Goal: Transaction & Acquisition: Download file/media

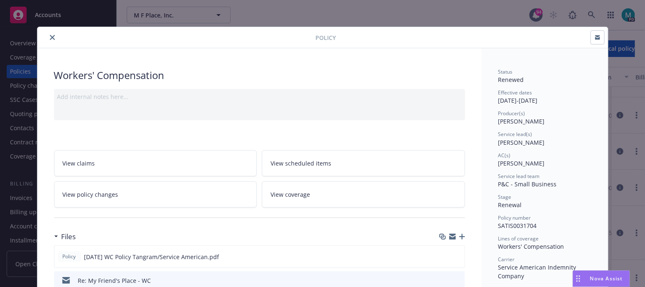
click at [49, 34] on button "close" at bounding box center [52, 37] width 10 height 10
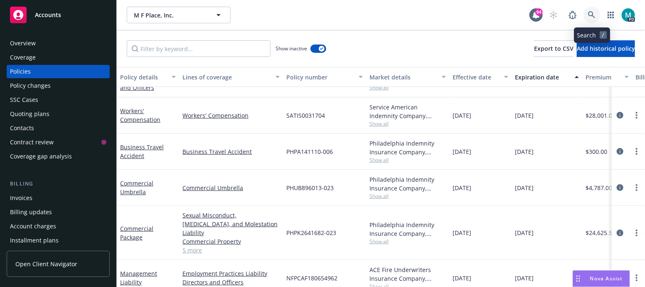
click at [589, 15] on icon at bounding box center [591, 14] width 7 height 7
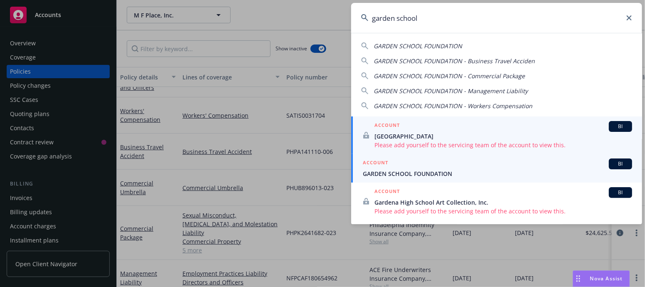
type input "garden school"
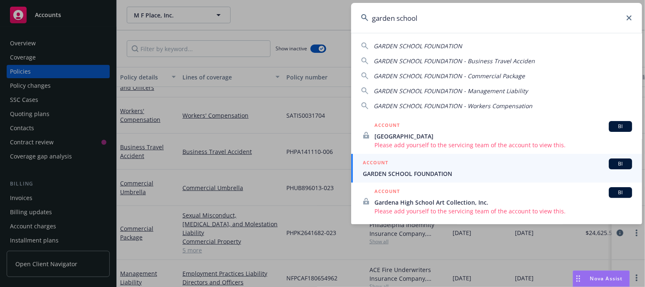
click at [393, 171] on span "GARDEN SCHOOL FOUNDATION" at bounding box center [497, 173] width 269 height 9
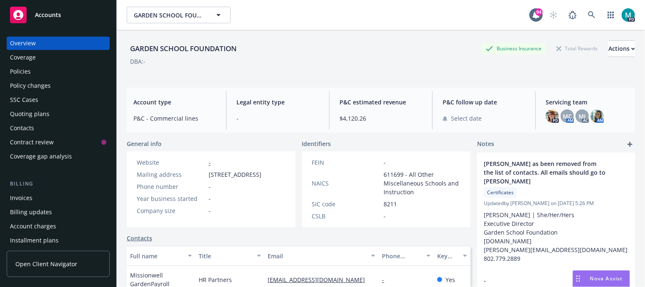
click at [29, 73] on div "Policies" at bounding box center [20, 71] width 21 height 13
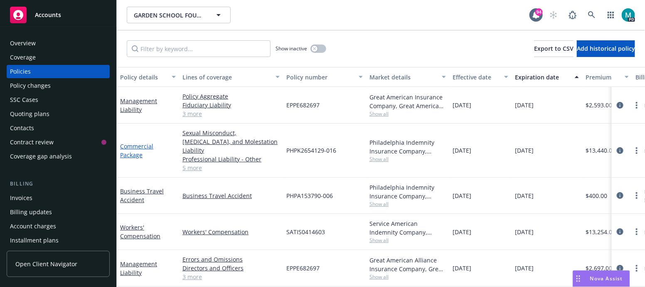
click at [137, 142] on link "Commercial Package" at bounding box center [136, 150] width 33 height 17
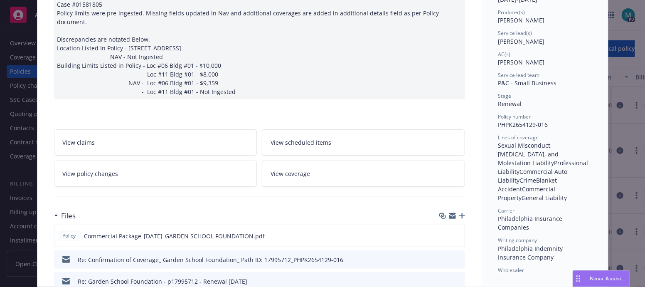
scroll to position [103, 0]
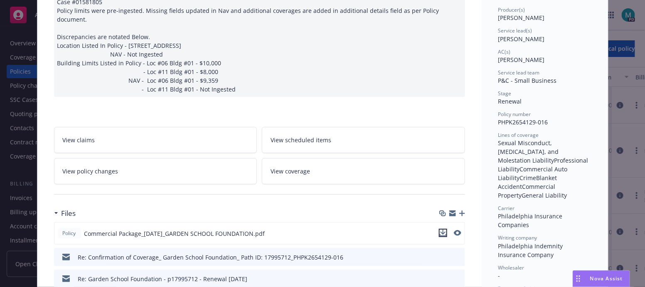
click at [441, 229] on icon "download file" at bounding box center [443, 232] width 7 height 7
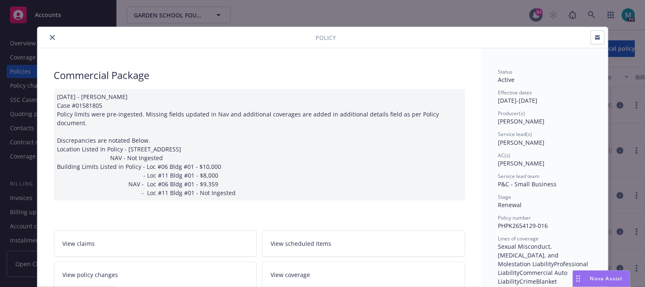
click at [50, 35] on icon "close" at bounding box center [52, 37] width 5 height 5
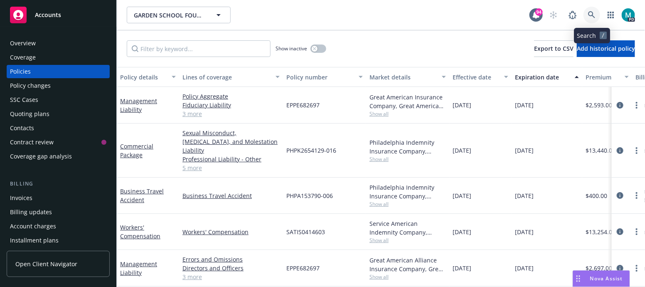
click at [590, 15] on icon at bounding box center [591, 14] width 7 height 7
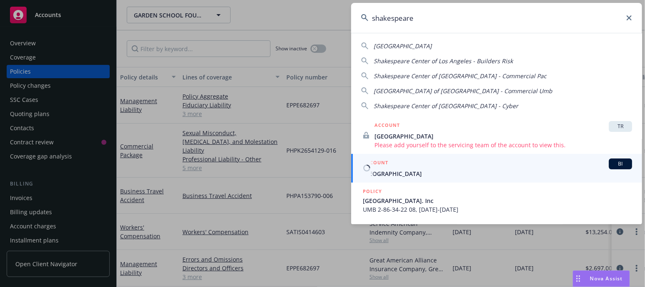
type input "shakespeare"
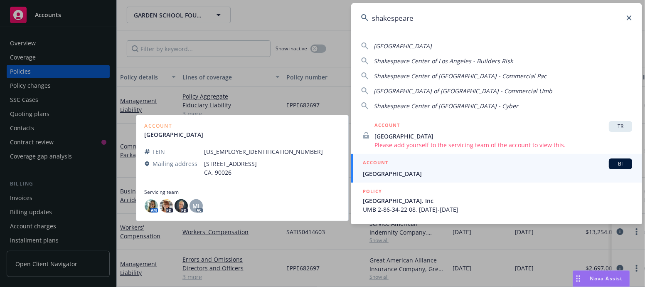
click at [388, 172] on span "[GEOGRAPHIC_DATA]" at bounding box center [497, 173] width 269 height 9
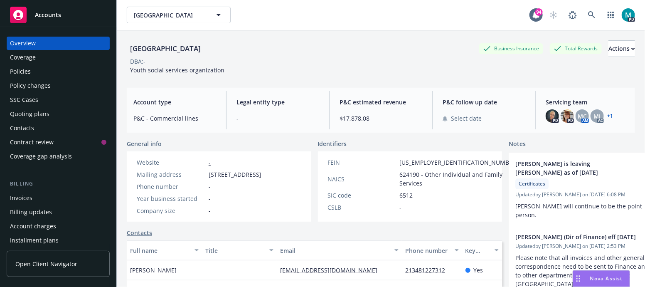
click at [31, 72] on div "Policies" at bounding box center [58, 71] width 96 height 13
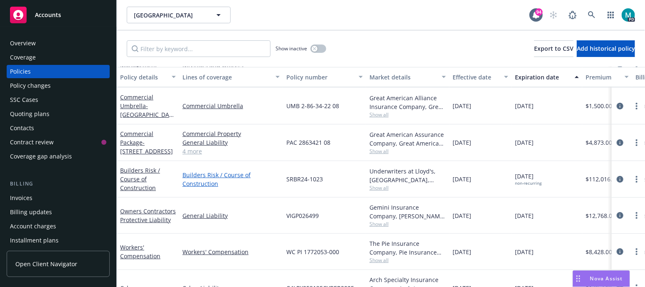
scroll to position [52, 0]
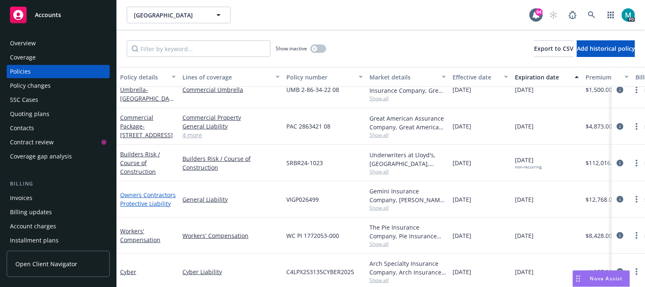
click at [129, 194] on link "Owners Contractors Protective Liability" at bounding box center [148, 199] width 56 height 17
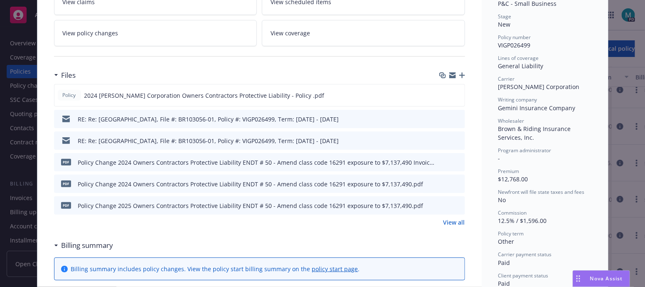
scroll to position [207, 0]
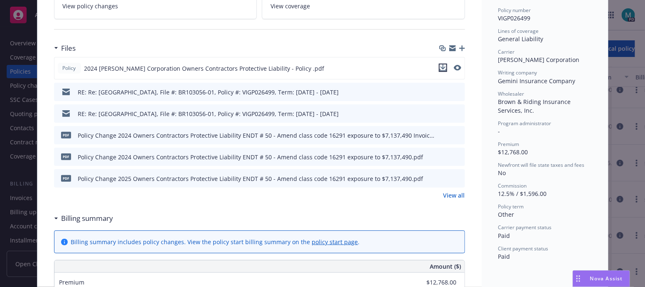
click at [440, 65] on icon "download file" at bounding box center [443, 67] width 7 height 7
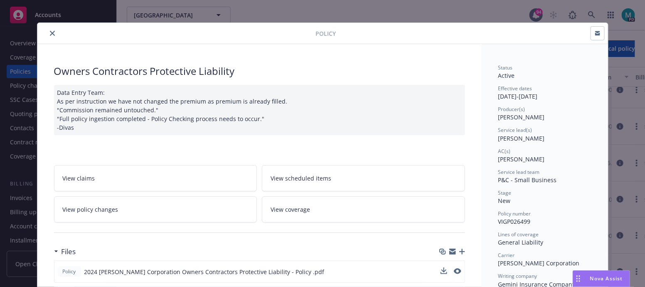
scroll to position [0, 0]
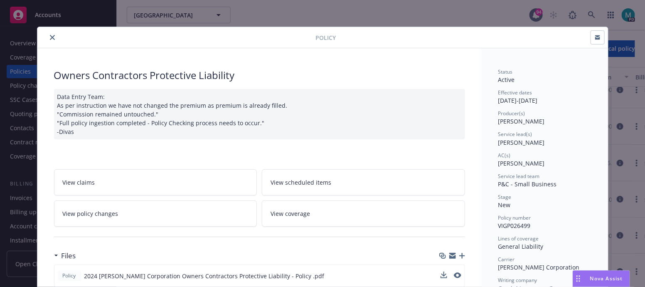
click at [48, 34] on button "close" at bounding box center [52, 37] width 10 height 10
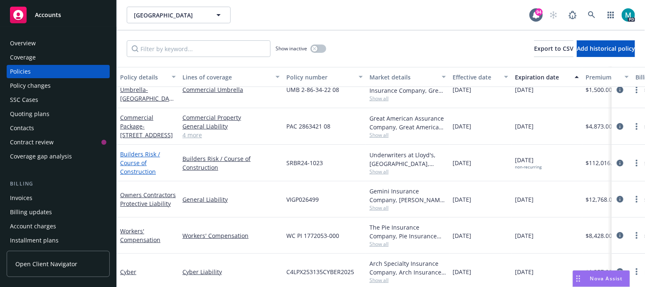
click at [133, 153] on link "Builders Risk / Course of Construction" at bounding box center [140, 162] width 40 height 25
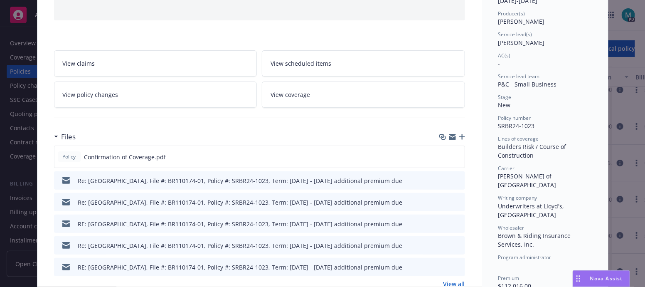
scroll to position [103, 0]
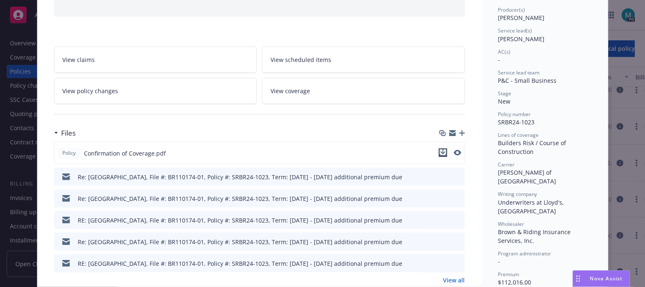
click at [440, 150] on icon "download file" at bounding box center [443, 152] width 7 height 7
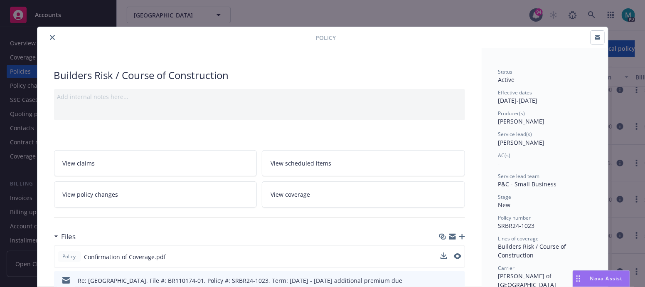
click at [50, 38] on icon "close" at bounding box center [52, 37] width 5 height 5
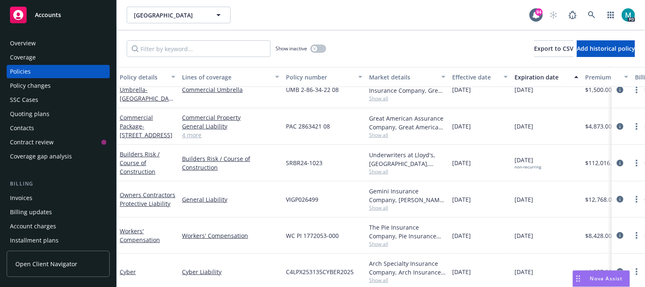
scroll to position [52, 0]
click at [130, 121] on div "Commercial Package - [STREET_ADDRESS]" at bounding box center [148, 126] width 56 height 26
click at [132, 117] on link "Commercial Package - [STREET_ADDRESS]" at bounding box center [146, 125] width 53 height 25
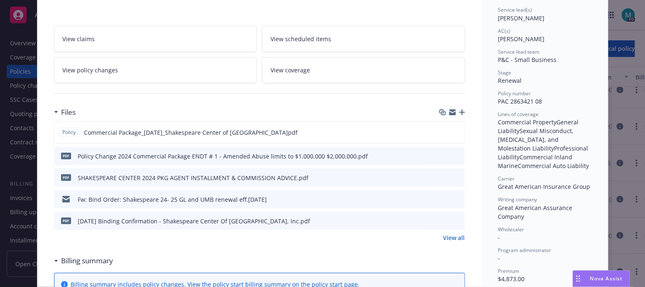
scroll to position [156, 0]
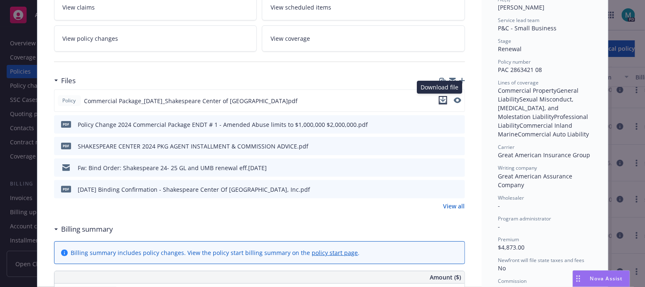
click at [440, 98] on icon "download file" at bounding box center [443, 100] width 7 height 7
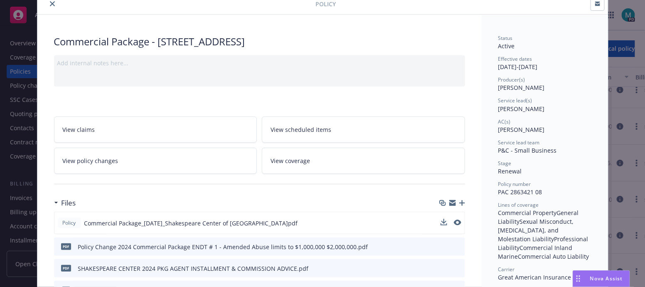
scroll to position [0, 0]
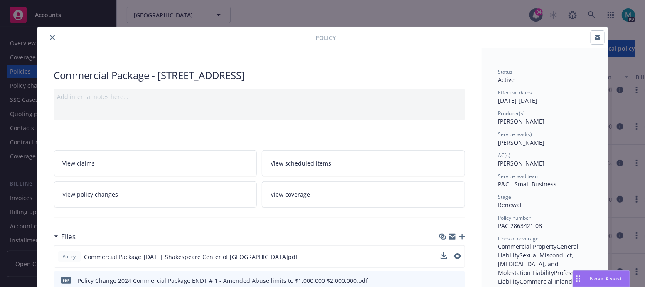
click at [48, 33] on button "close" at bounding box center [52, 37] width 10 height 10
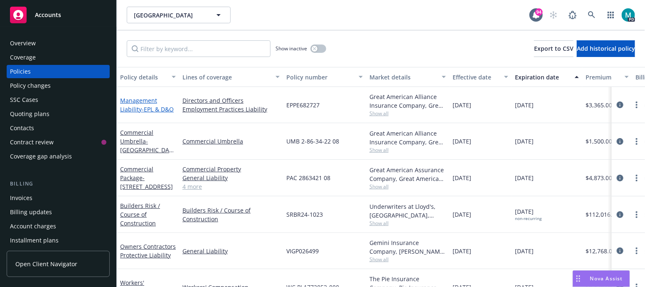
click at [133, 107] on link "Management Liability - EPL & D&O" at bounding box center [147, 104] width 54 height 17
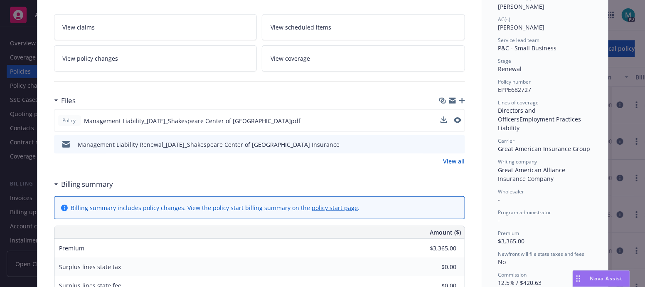
scroll to position [156, 0]
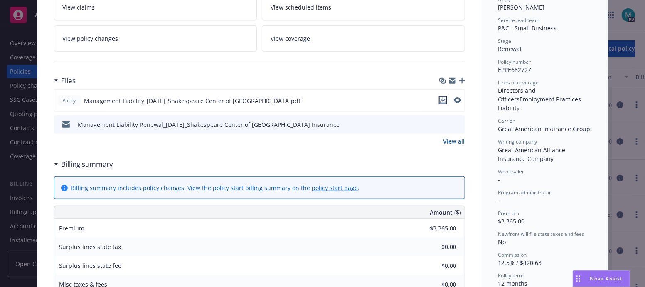
click at [440, 98] on icon "download file" at bounding box center [443, 100] width 7 height 7
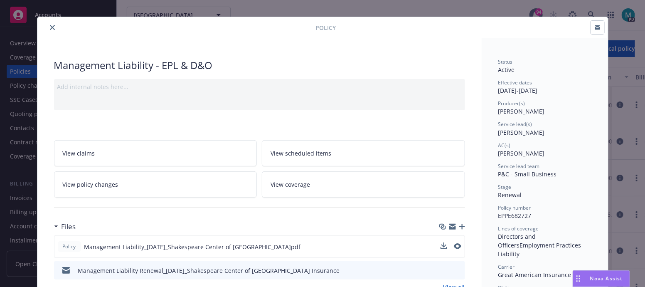
scroll to position [0, 0]
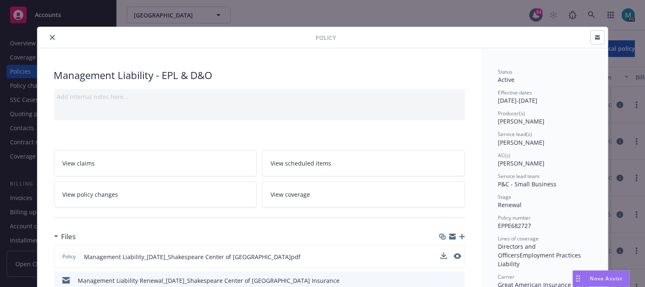
click at [50, 38] on icon "close" at bounding box center [52, 37] width 5 height 5
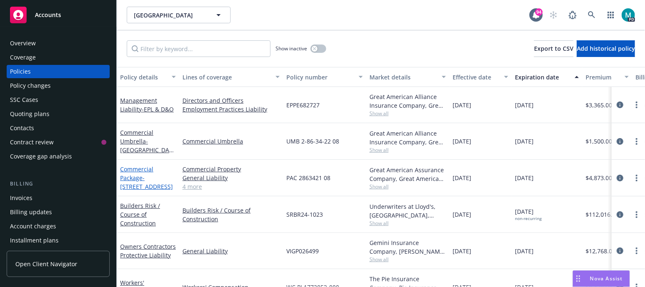
click at [136, 170] on link "Commercial Package - [STREET_ADDRESS]" at bounding box center [146, 177] width 53 height 25
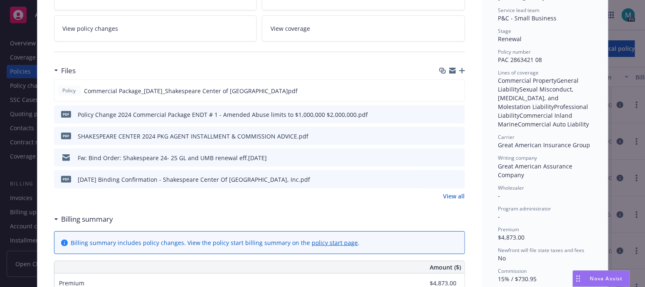
scroll to position [207, 0]
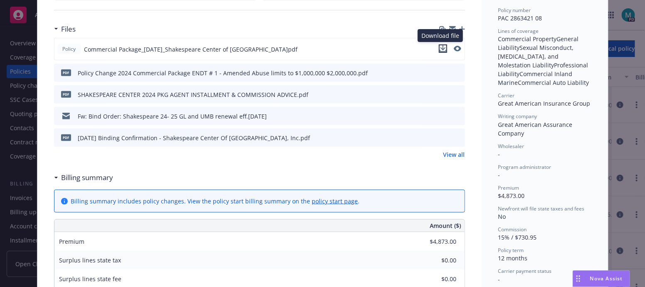
click at [440, 49] on icon "download file" at bounding box center [443, 48] width 7 height 7
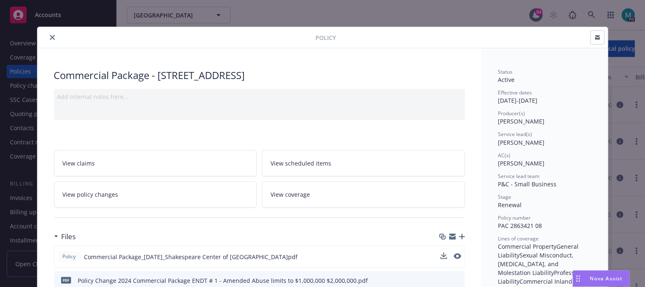
click at [50, 36] on icon "close" at bounding box center [52, 37] width 5 height 5
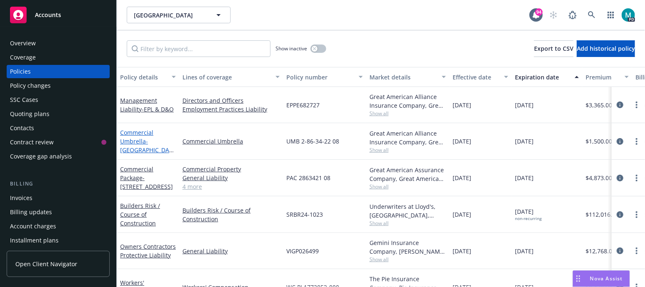
click at [135, 132] on link "Commercial Umbrella - [GEOGRAPHIC_DATA]. Inc" at bounding box center [146, 145] width 52 height 34
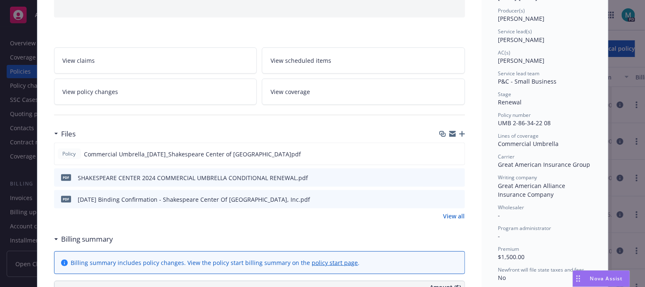
scroll to position [103, 0]
click at [440, 152] on icon "download file" at bounding box center [442, 151] width 5 height 5
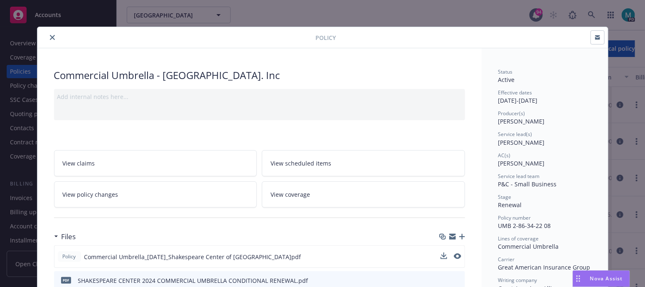
click at [50, 35] on icon "close" at bounding box center [52, 37] width 5 height 5
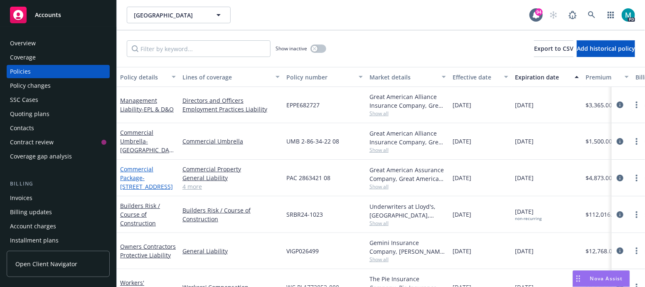
click at [136, 178] on link "Commercial Package - [STREET_ADDRESS]" at bounding box center [146, 177] width 53 height 25
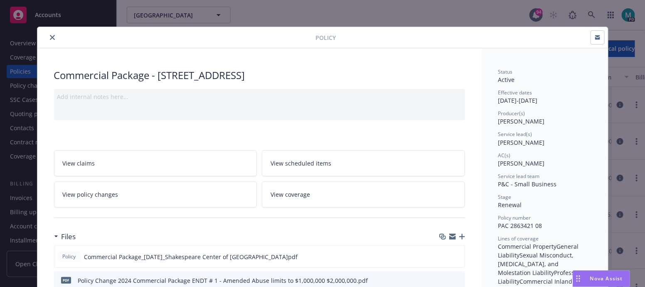
scroll to position [25, 0]
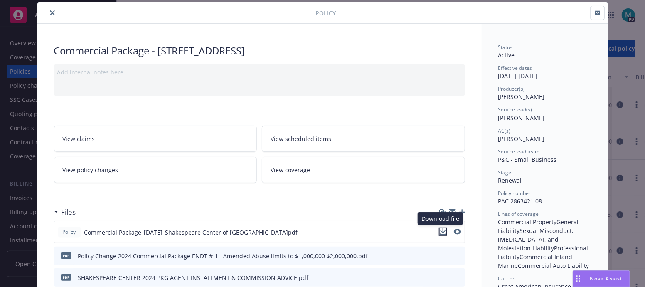
click at [442, 230] on icon "download file" at bounding box center [443, 231] width 7 height 7
click at [50, 12] on icon "close" at bounding box center [52, 12] width 5 height 5
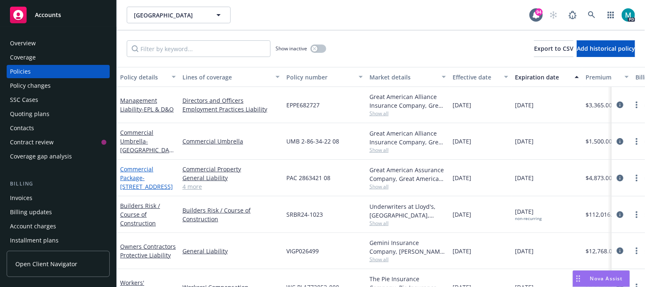
click at [145, 179] on span "- [STREET_ADDRESS]" at bounding box center [146, 182] width 53 height 17
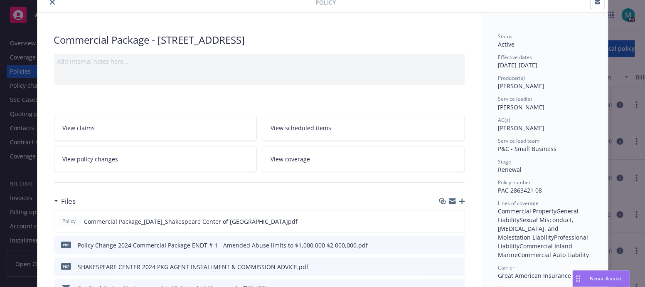
scroll to position [52, 0]
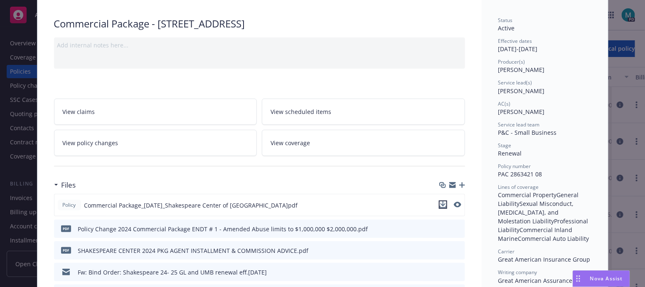
click at [440, 201] on icon "download file" at bounding box center [443, 204] width 7 height 7
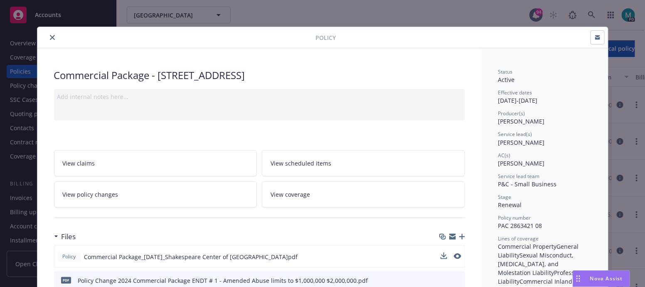
click at [50, 36] on icon "close" at bounding box center [52, 37] width 5 height 5
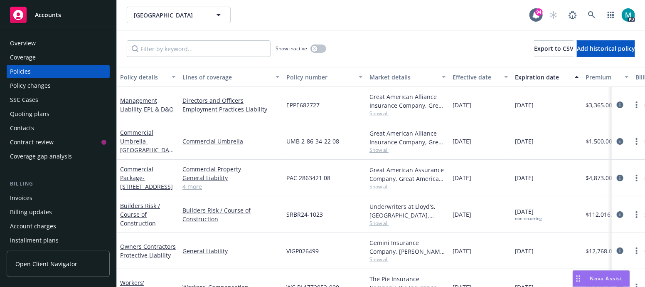
scroll to position [61, 0]
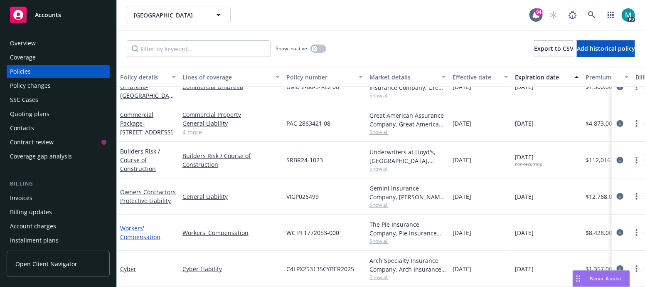
click at [137, 227] on link "Workers' Compensation" at bounding box center [140, 232] width 40 height 17
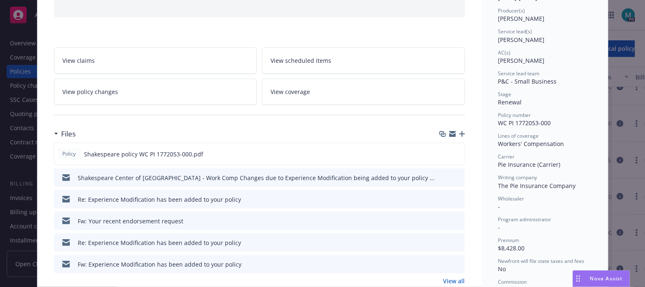
scroll to position [103, 0]
click at [441, 173] on icon "download file" at bounding box center [443, 176] width 7 height 7
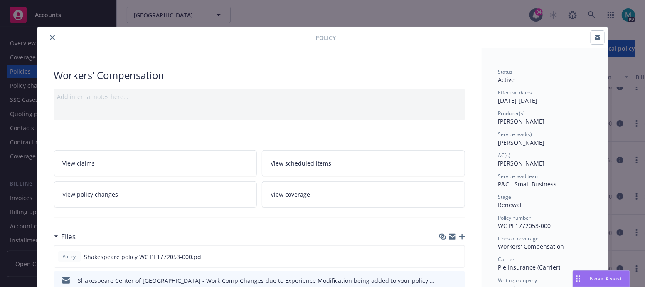
click at [50, 36] on icon "close" at bounding box center [52, 37] width 5 height 5
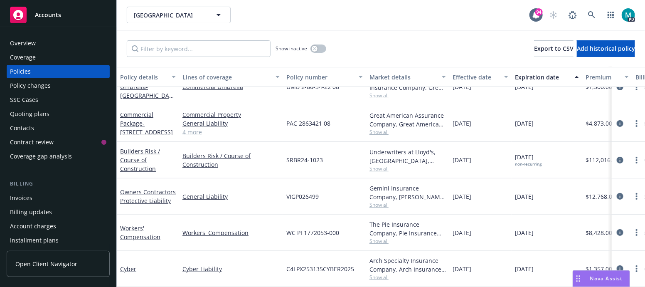
click at [19, 195] on div "Invoices" at bounding box center [21, 197] width 22 height 13
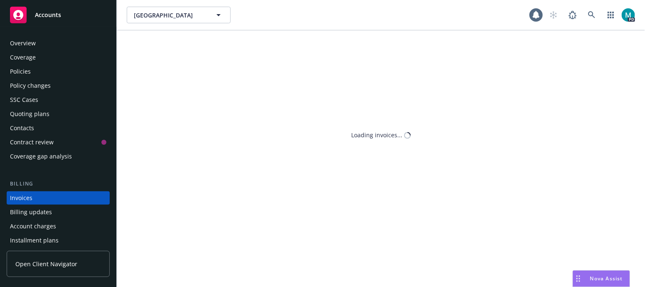
scroll to position [41, 0]
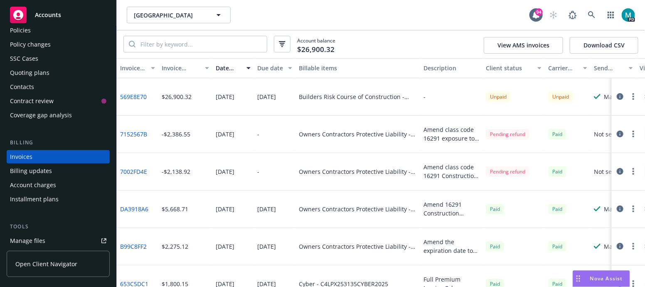
click at [138, 208] on link "DA3918A6" at bounding box center [134, 208] width 28 height 9
click at [136, 134] on link "7152567B" at bounding box center [133, 134] width 27 height 9
click at [136, 169] on link "7002FD4E" at bounding box center [133, 171] width 27 height 9
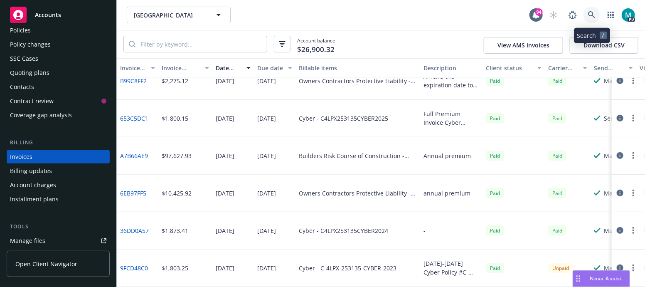
click at [594, 15] on icon at bounding box center [591, 14] width 7 height 7
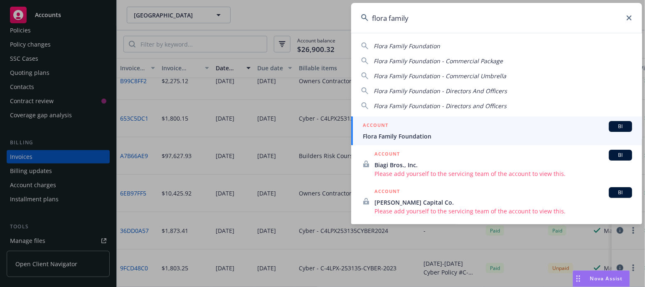
type input "flora family"
click at [376, 136] on span "Flora Family Foundation" at bounding box center [497, 136] width 269 height 9
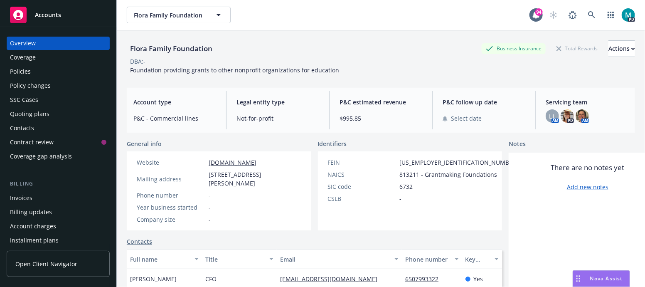
click at [23, 73] on div "Policies" at bounding box center [20, 71] width 21 height 13
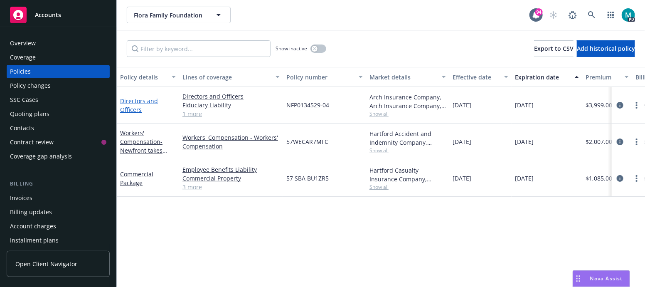
click at [134, 107] on link "Directors and Officers" at bounding box center [139, 105] width 38 height 17
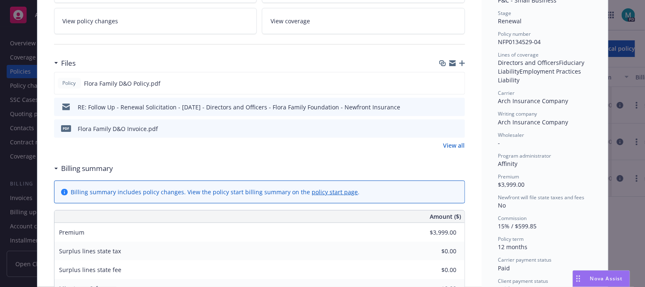
scroll to position [207, 0]
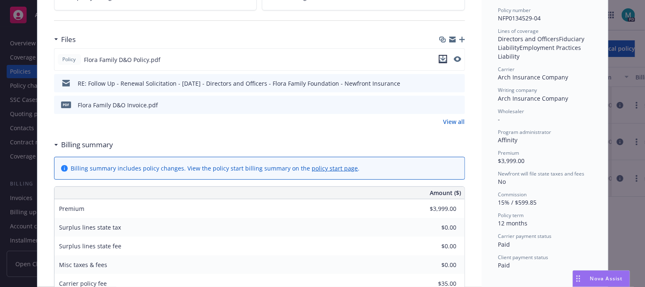
click at [440, 58] on icon "download file" at bounding box center [442, 58] width 5 height 5
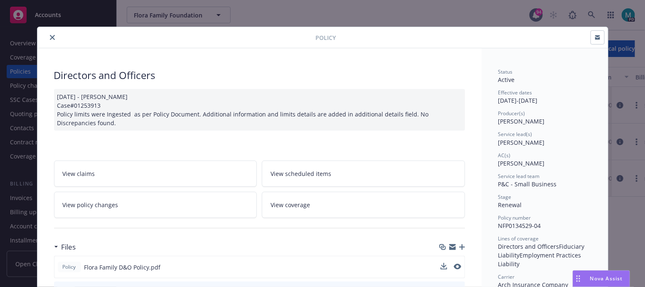
click at [50, 37] on icon "close" at bounding box center [52, 37] width 5 height 5
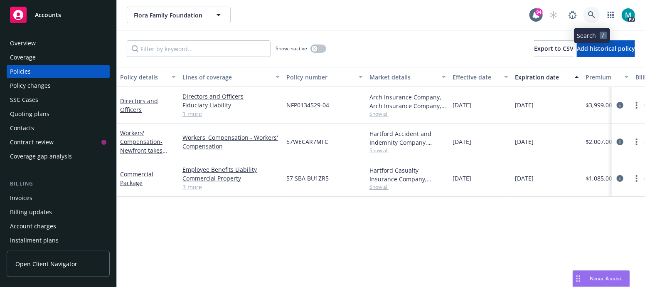
click at [590, 15] on icon at bounding box center [591, 14] width 7 height 7
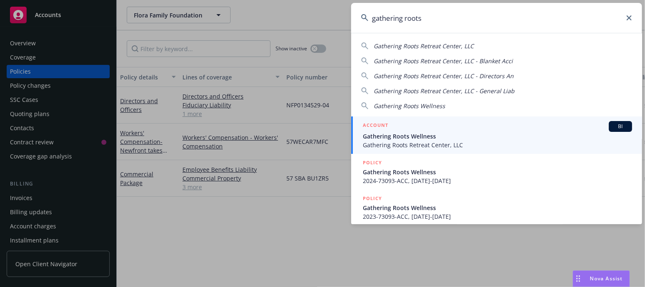
type input "gathering roots"
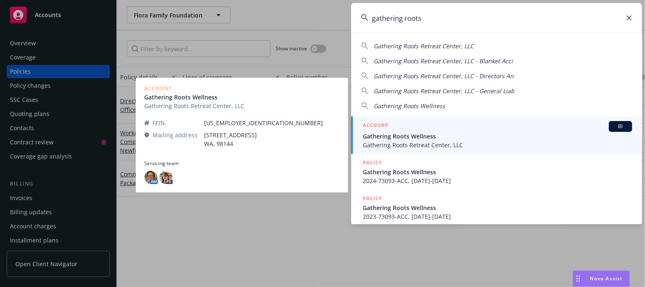
click at [421, 139] on span "Gathering Roots Wellness" at bounding box center [497, 136] width 269 height 9
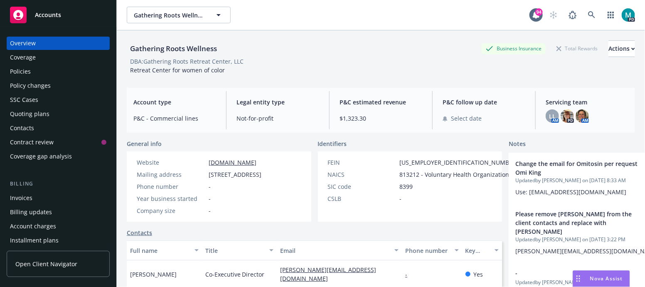
drag, startPoint x: 245, startPoint y: 186, endPoint x: 202, endPoint y: 177, distance: 43.8
click at [202, 177] on div "Mailing address [STREET_ADDRESS]" at bounding box center [198, 174] width 131 height 9
copy div "[STREET_ADDRESS]"
click at [27, 70] on div "Policies" at bounding box center [20, 71] width 21 height 13
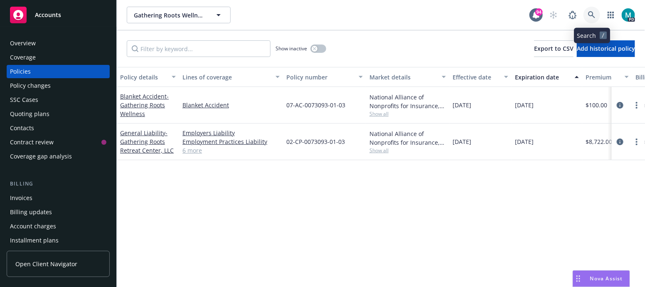
click at [593, 15] on icon at bounding box center [591, 14] width 7 height 7
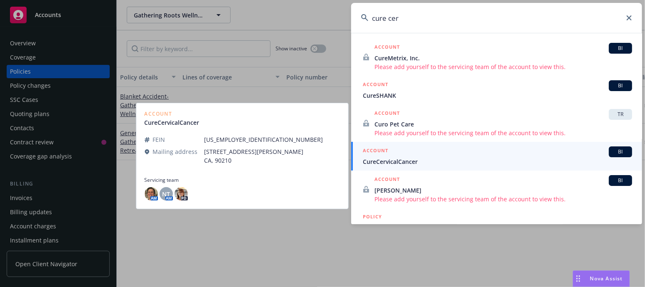
type input "cure cer"
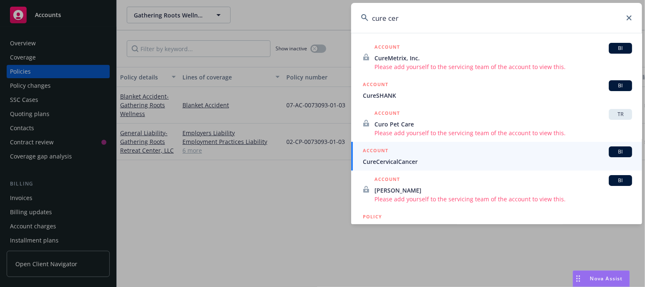
click at [399, 162] on span "CureCervicalCancer" at bounding box center [497, 161] width 269 height 9
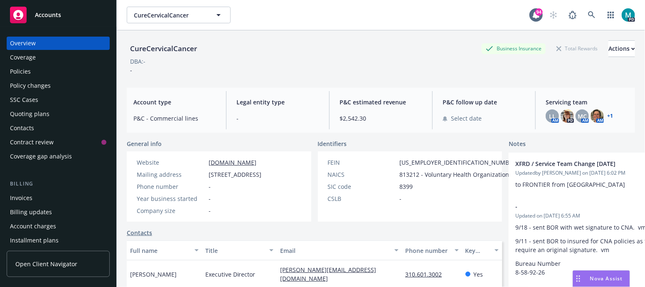
click at [34, 74] on div "Policies" at bounding box center [58, 71] width 96 height 13
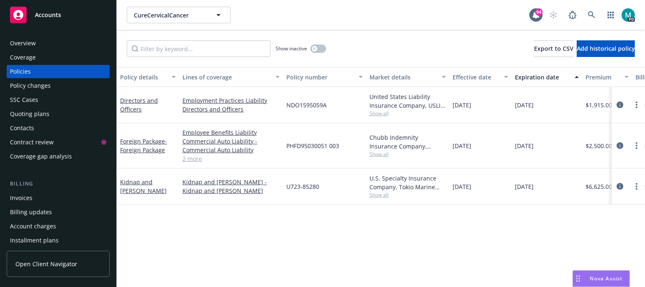
click at [193, 160] on link "2 more" at bounding box center [230, 158] width 97 height 9
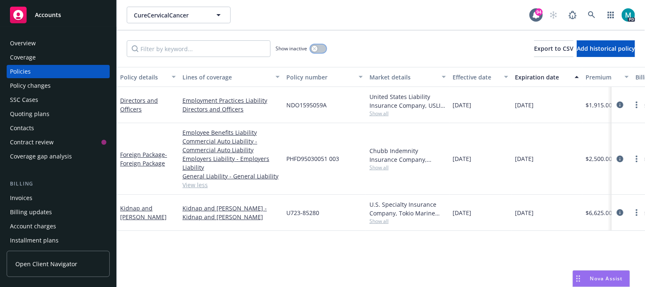
click at [315, 50] on icon "button" at bounding box center [314, 48] width 3 height 3
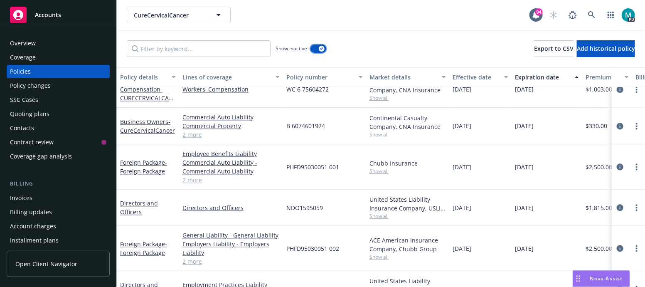
scroll to position [779, 0]
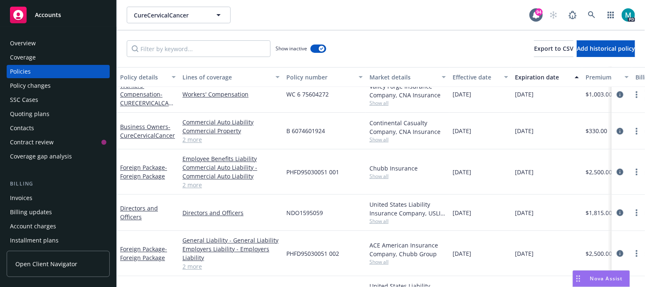
click at [37, 40] on div "Overview" at bounding box center [58, 43] width 96 height 13
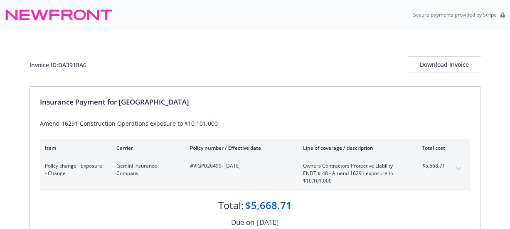
click at [277, 33] on div "Invoice ID: DA3918A6 Download Invoice" at bounding box center [254, 58] width 451 height 57
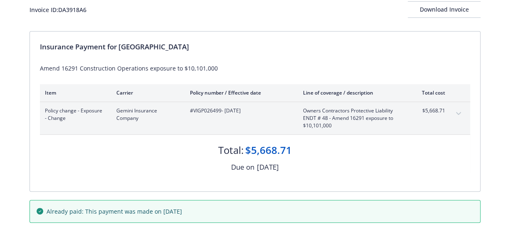
scroll to position [9, 0]
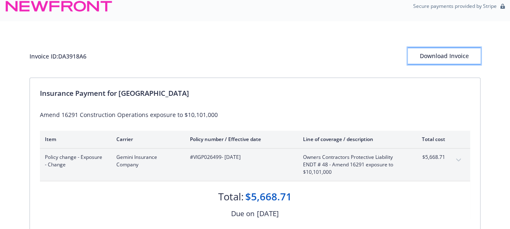
click at [422, 57] on div "Download Invoice" at bounding box center [444, 56] width 73 height 16
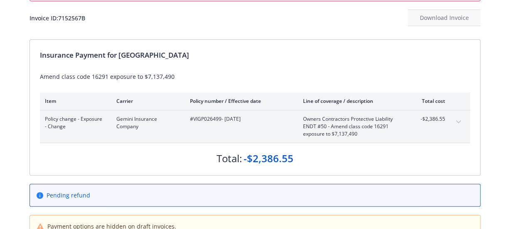
scroll to position [83, 0]
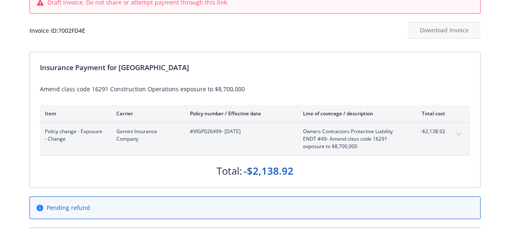
scroll to position [83, 0]
